Goal: Information Seeking & Learning: Learn about a topic

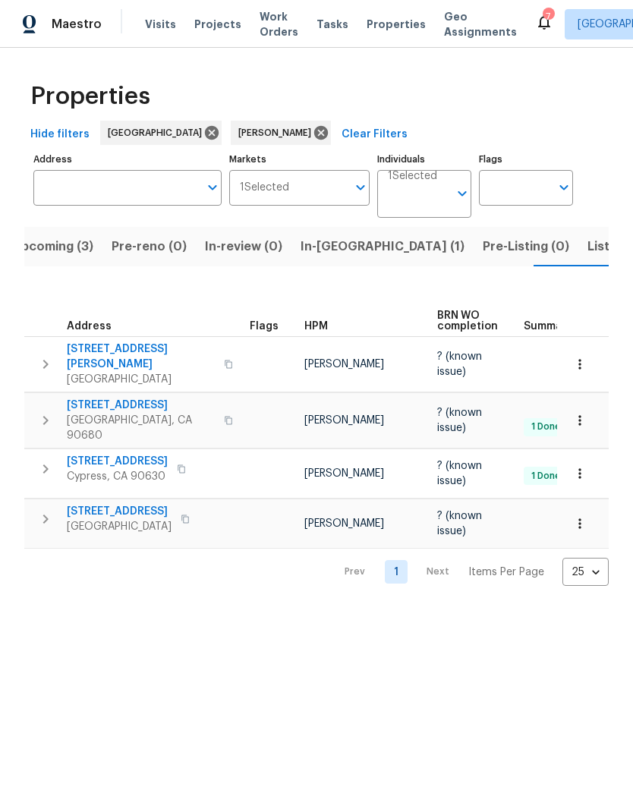
click at [587, 249] on span "Listed (5)" at bounding box center [615, 246] width 57 height 21
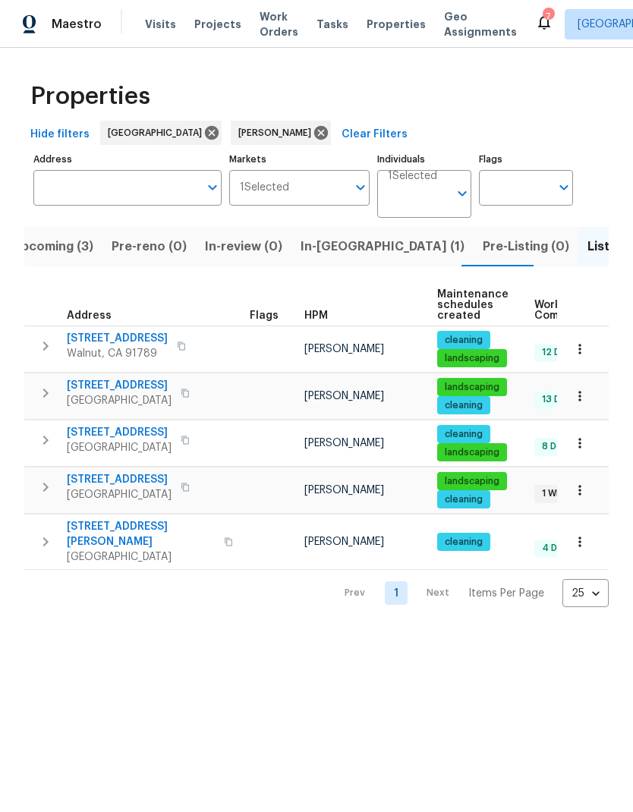
click at [154, 487] on span "[STREET_ADDRESS]" at bounding box center [119, 479] width 105 height 15
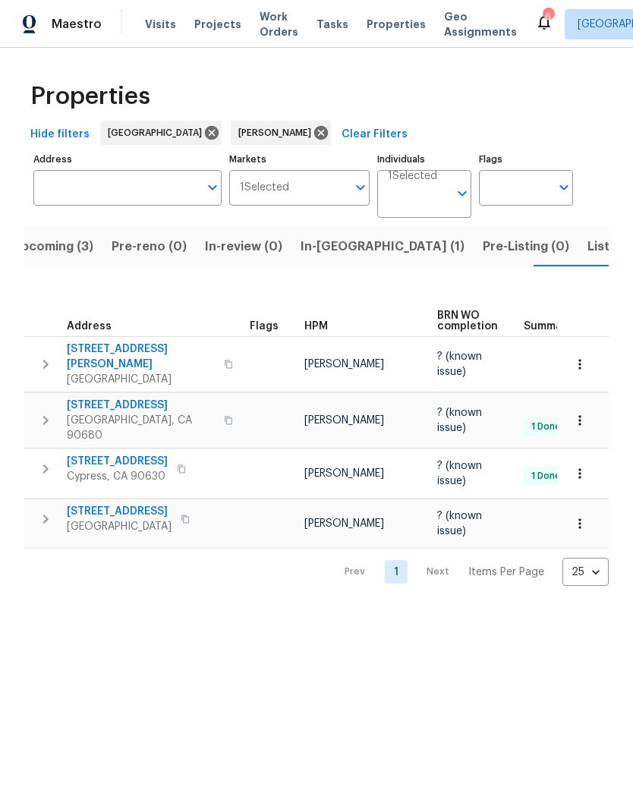
click at [126, 504] on span "1224 Evergreen Ave" at bounding box center [119, 511] width 105 height 15
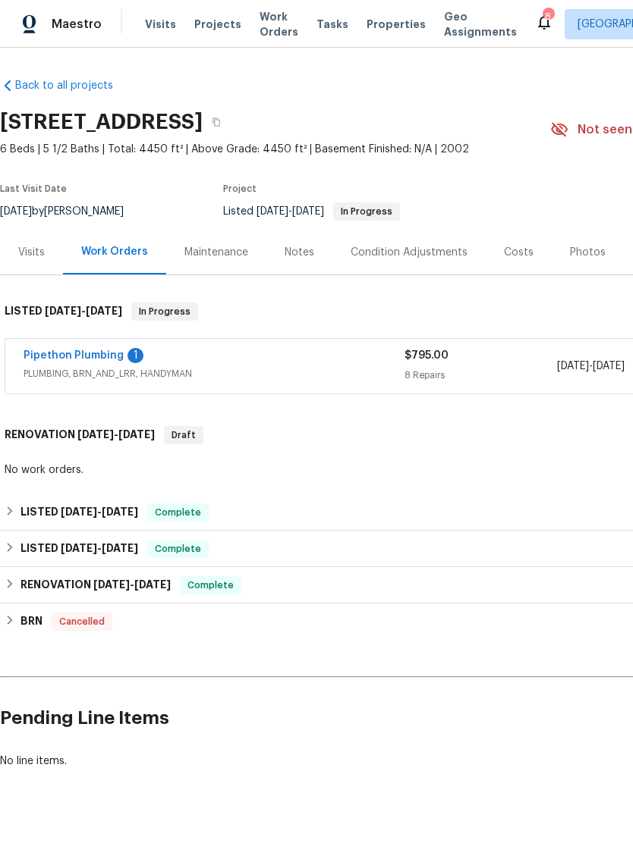
click at [93, 356] on link "Pipethon Plumbing" at bounding box center [74, 355] width 100 height 11
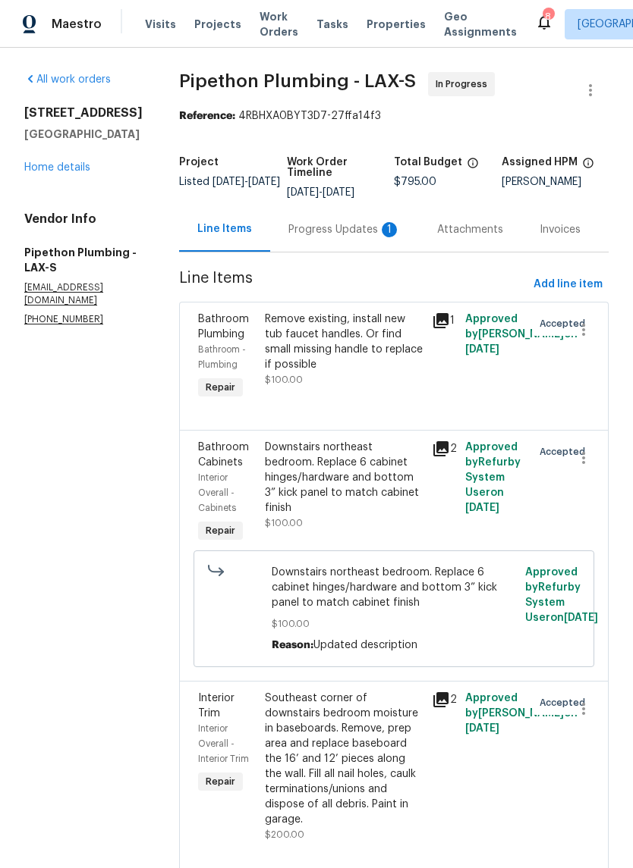
click at [354, 237] on div "Progress Updates 1" at bounding box center [344, 229] width 112 height 15
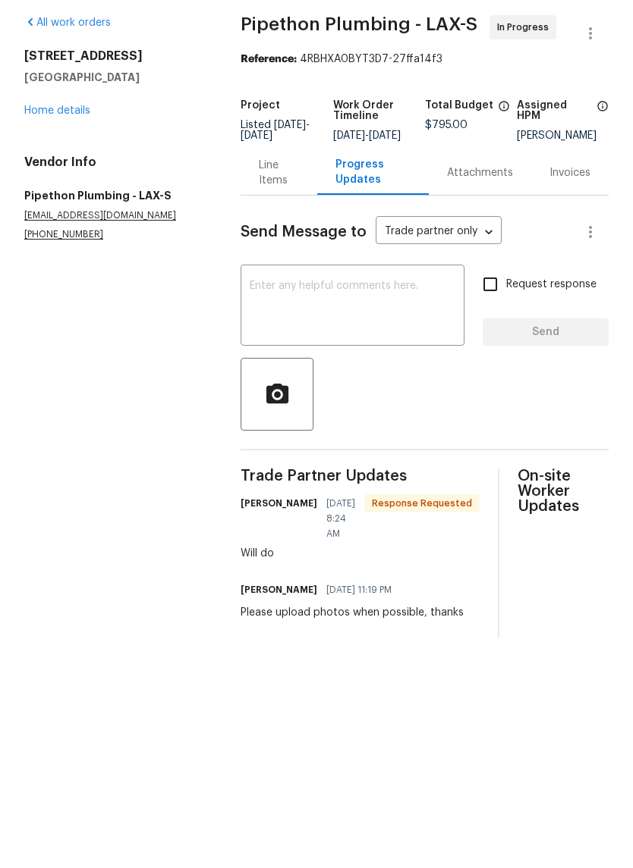
click at [279, 215] on div "Line Items" at bounding box center [279, 230] width 40 height 30
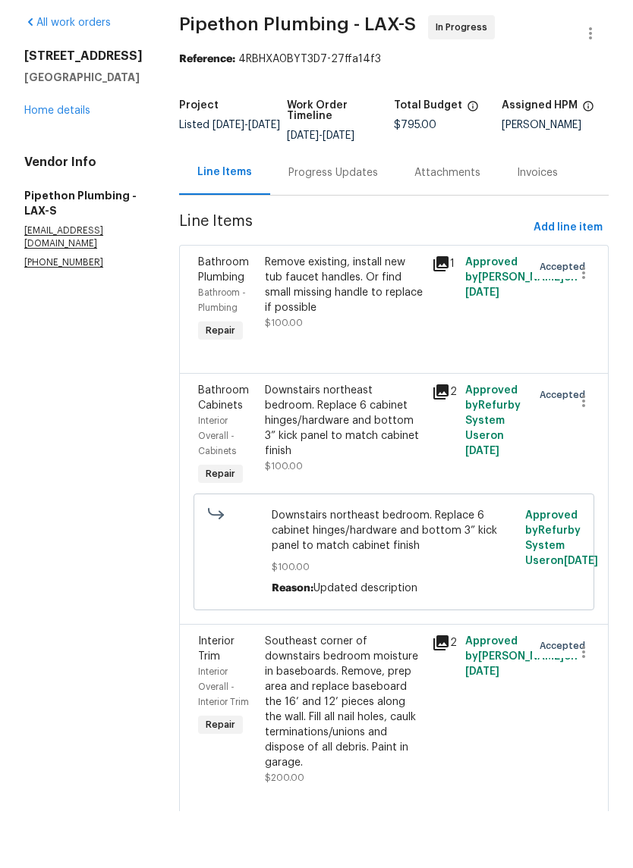
click at [77, 162] on link "Home details" at bounding box center [57, 167] width 66 height 11
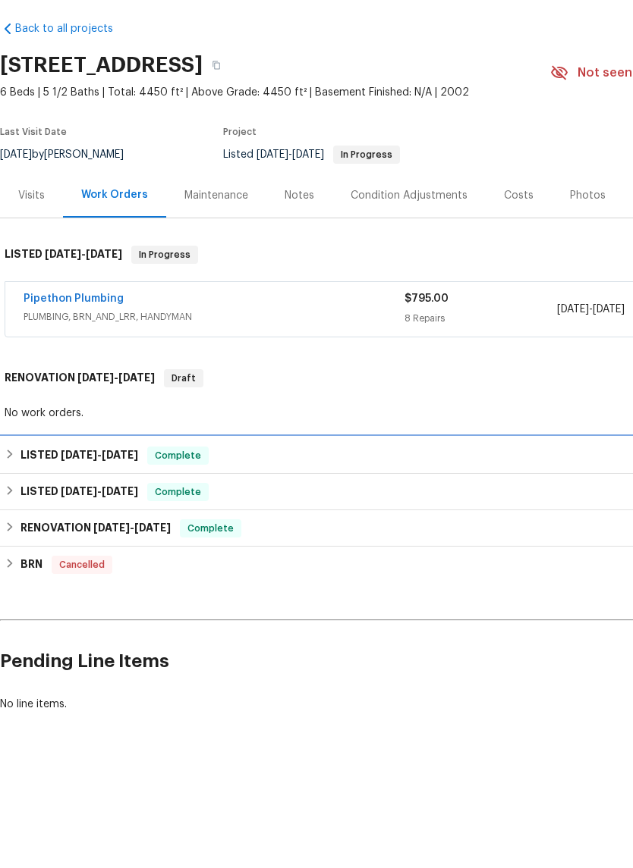
click at [26, 495] on div "LISTED [DATE] - [DATE] Complete" at bounding box center [428, 513] width 857 height 36
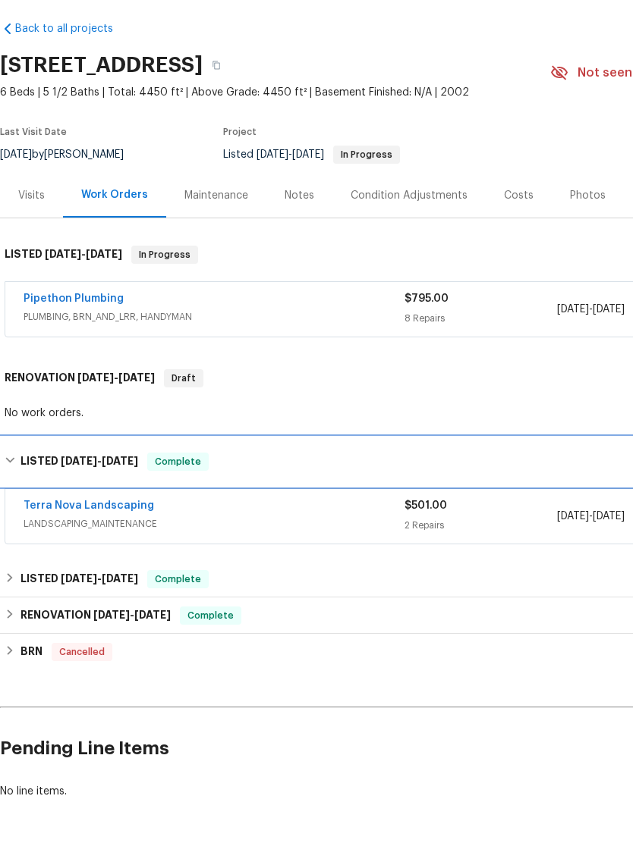
click at [8, 495] on div "LISTED [DATE] - [DATE] Complete" at bounding box center [428, 519] width 857 height 49
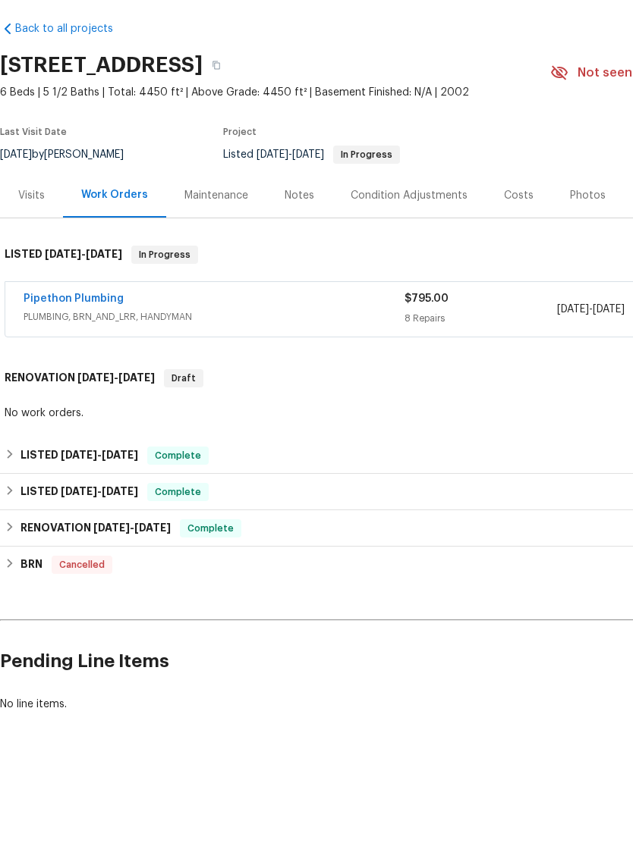
click at [35, 245] on div "Visits" at bounding box center [31, 252] width 27 height 15
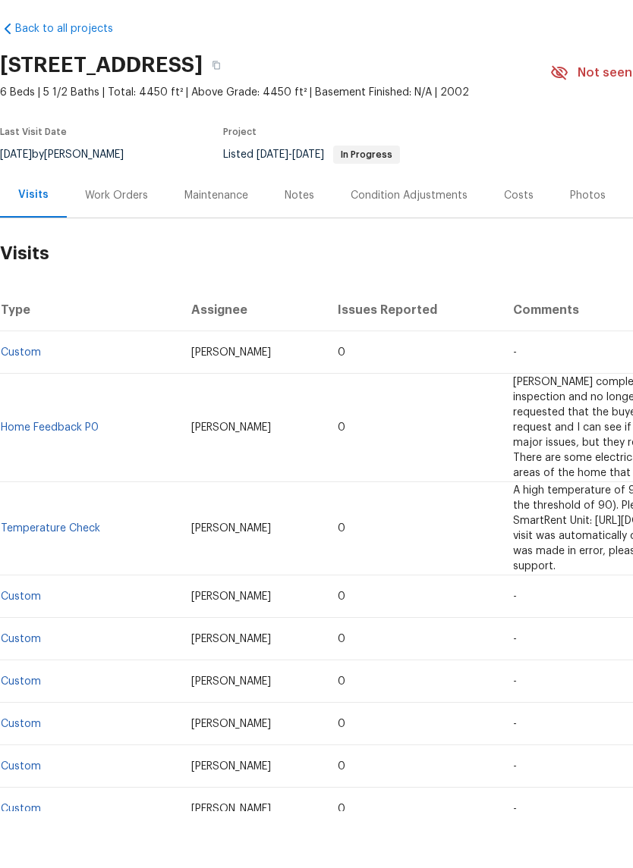
click at [118, 245] on div "Work Orders" at bounding box center [116, 252] width 63 height 15
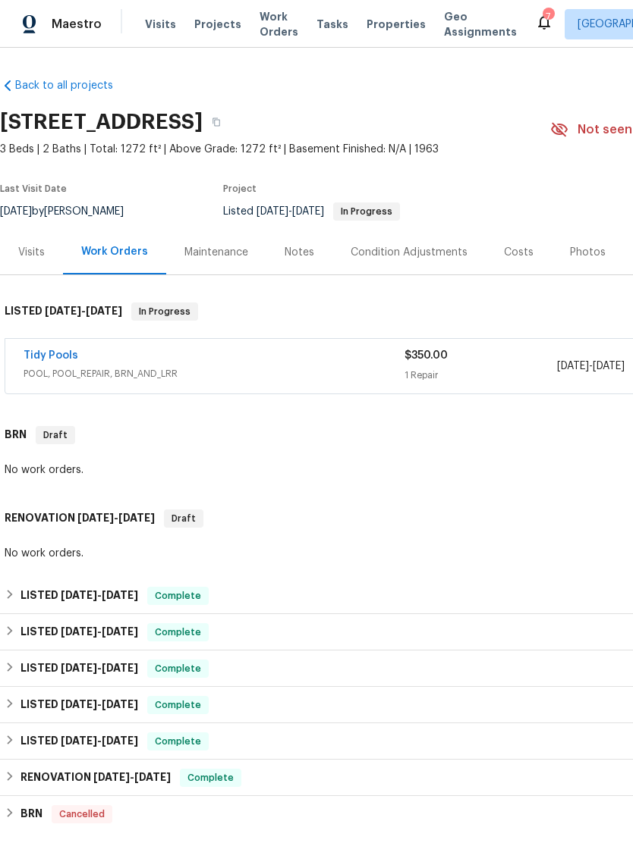
click at [62, 350] on link "Tidy Pools" at bounding box center [51, 355] width 55 height 11
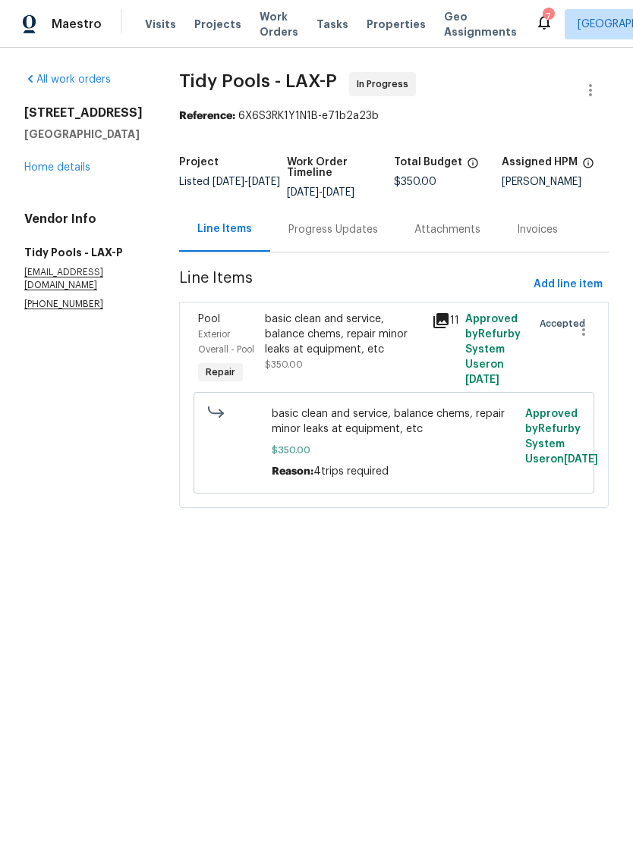
click at [80, 173] on link "Home details" at bounding box center [57, 167] width 66 height 11
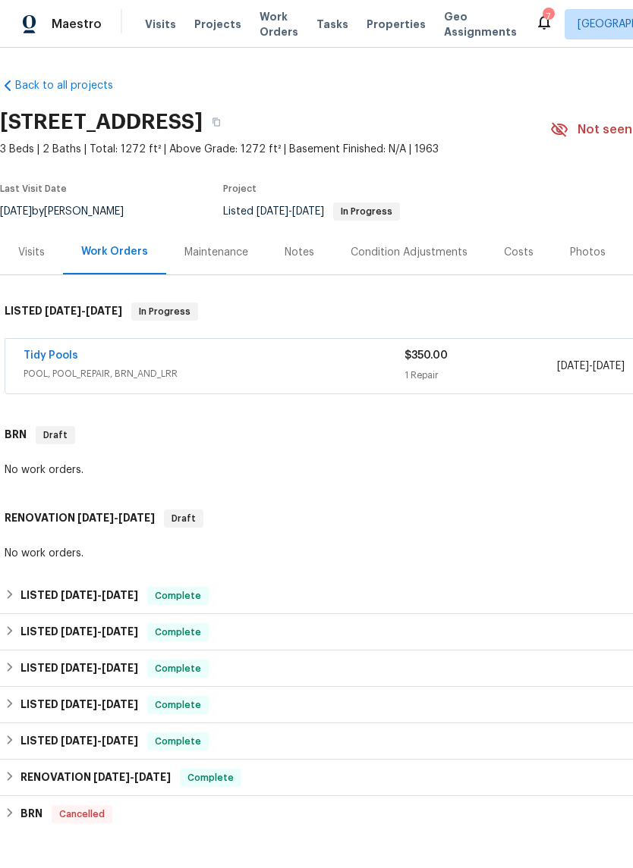
click at [297, 243] on div "Notes" at bounding box center [299, 252] width 66 height 45
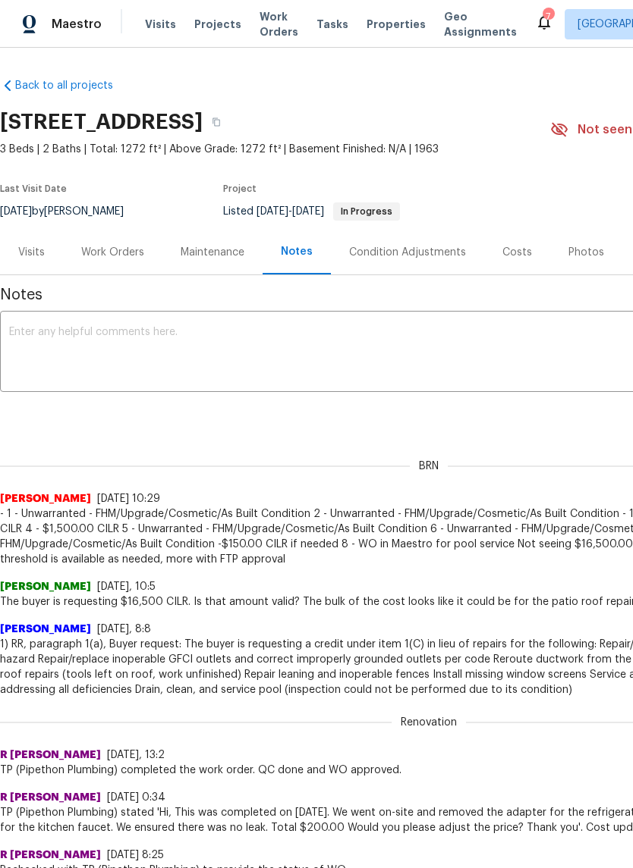
click at [41, 240] on div "Visits" at bounding box center [31, 252] width 63 height 45
